Goal: Transaction & Acquisition: Subscribe to service/newsletter

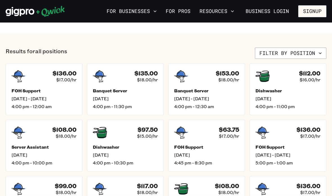
scroll to position [186, 0]
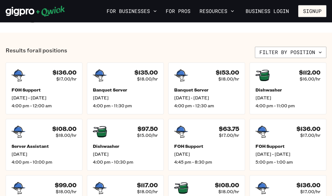
click at [320, 52] on icon "button" at bounding box center [320, 53] width 6 height 6
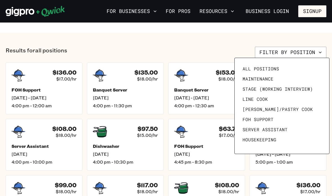
click at [303, 87] on span "Stage (working interview)" at bounding box center [277, 89] width 70 height 6
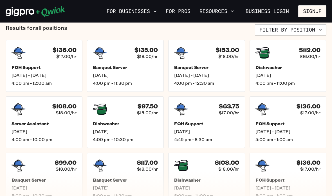
scroll to position [186, 0]
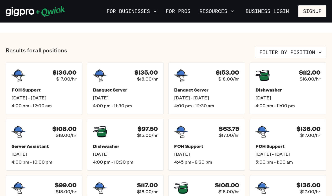
click at [318, 52] on icon "button" at bounding box center [320, 52] width 6 height 6
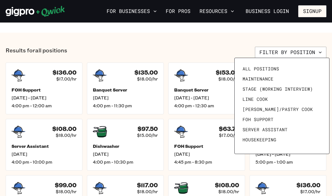
click at [282, 108] on span "[PERSON_NAME]/Pastry Cook" at bounding box center [277, 109] width 70 height 6
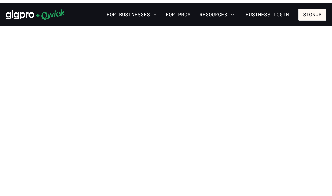
scroll to position [186, 0]
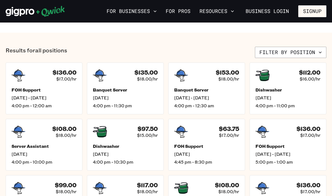
click at [321, 50] on icon "button" at bounding box center [320, 52] width 6 height 6
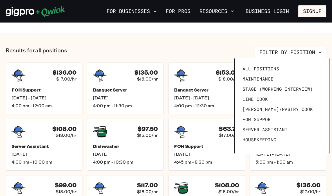
click at [234, 42] on div at bounding box center [166, 98] width 332 height 196
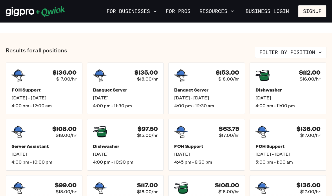
click at [62, 88] on h5 "FOH Support" at bounding box center [44, 90] width 65 height 6
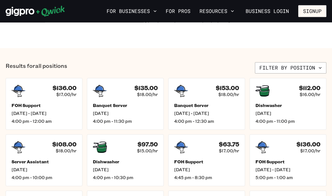
scroll to position [186, 0]
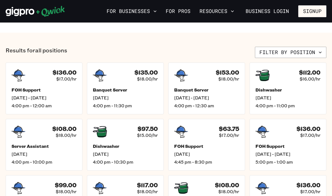
click at [145, 96] on span "[DATE]" at bounding box center [125, 98] width 65 height 6
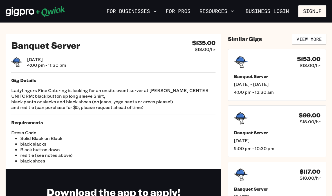
scroll to position [3, 0]
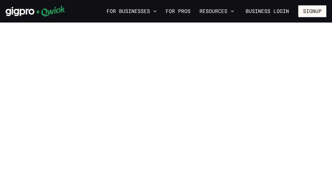
scroll to position [186, 0]
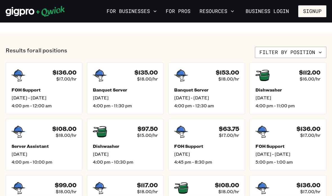
click at [206, 84] on div "$153.00 $18.00/hr Banquet Server [DATE] - [DATE] 4:00 pm - 12:30 am" at bounding box center [206, 88] width 77 height 52
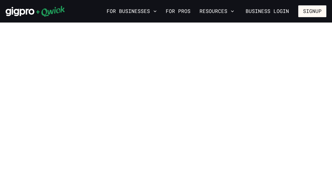
scroll to position [186, 0]
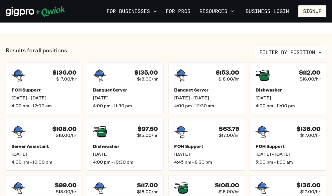
click at [63, 148] on h5 "Server Assistant" at bounding box center [44, 146] width 65 height 6
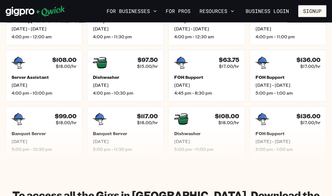
scroll to position [255, 0]
click at [220, 83] on span "[DATE]" at bounding box center [206, 85] width 65 height 6
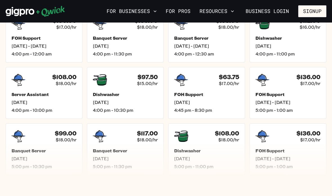
scroll to position [235, 0]
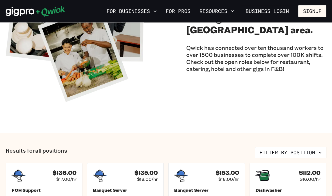
click at [296, 149] on button "Filter by position" at bounding box center [290, 152] width 71 height 11
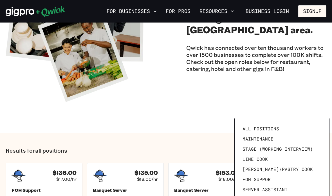
click at [276, 128] on span "All Positions" at bounding box center [260, 129] width 37 height 6
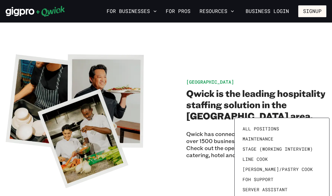
click at [219, 184] on div at bounding box center [166, 98] width 332 height 196
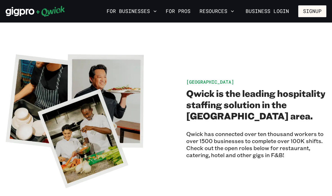
click at [154, 8] on icon "button" at bounding box center [155, 11] width 6 height 6
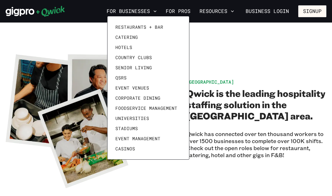
click at [239, 60] on div at bounding box center [166, 98] width 332 height 196
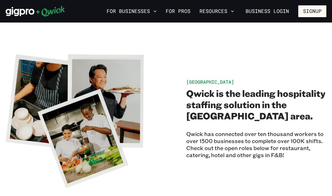
click at [316, 11] on button "Signup" at bounding box center [312, 11] width 28 height 12
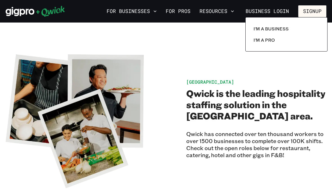
click at [268, 39] on p "I'm a Pro" at bounding box center [263, 40] width 21 height 7
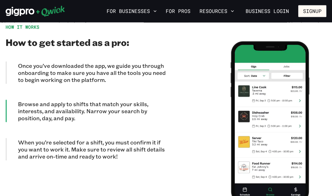
scroll to position [490, 0]
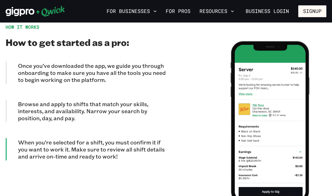
click at [316, 10] on button "Signup" at bounding box center [312, 11] width 28 height 12
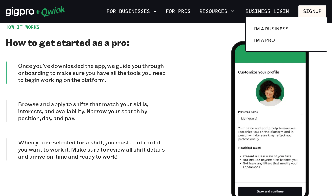
click at [214, 117] on div at bounding box center [166, 98] width 332 height 196
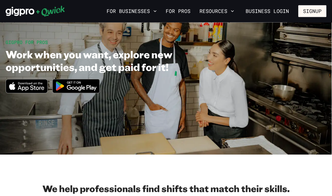
scroll to position [0, 0]
